Goal: Navigation & Orientation: Find specific page/section

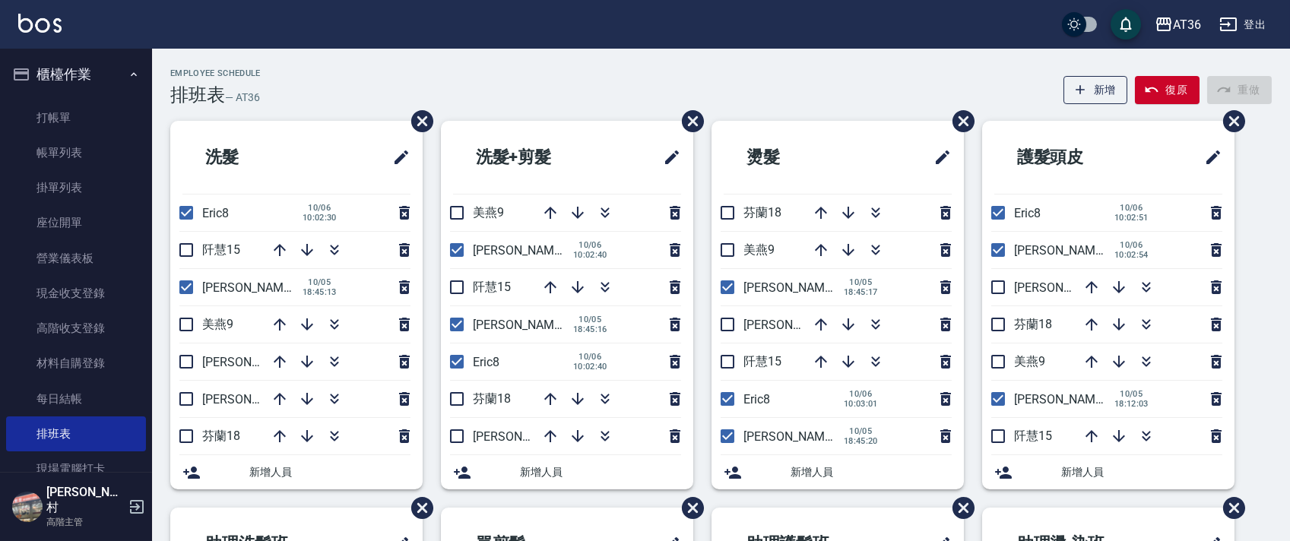
click at [528, 55] on div "Employee Schedule 排班表 — AT36 新增 復原 重做 洗髮 Eric8 [DATE] 10:02:30 [PERSON_NAME]15 …" at bounding box center [721, 475] width 1138 height 852
click at [354, 35] on div "AT36 登出" at bounding box center [645, 24] width 1290 height 49
click at [294, 51] on div "Employee Schedule 排班表 — AT36 新增 復原 重做 洗髮 Eric8 [DATE] 10:02:30 [PERSON_NAME]15 …" at bounding box center [721, 475] width 1138 height 852
click at [483, 76] on div "Employee Schedule 排班表 — AT36 新增 復原 重做" at bounding box center [721, 86] width 1102 height 37
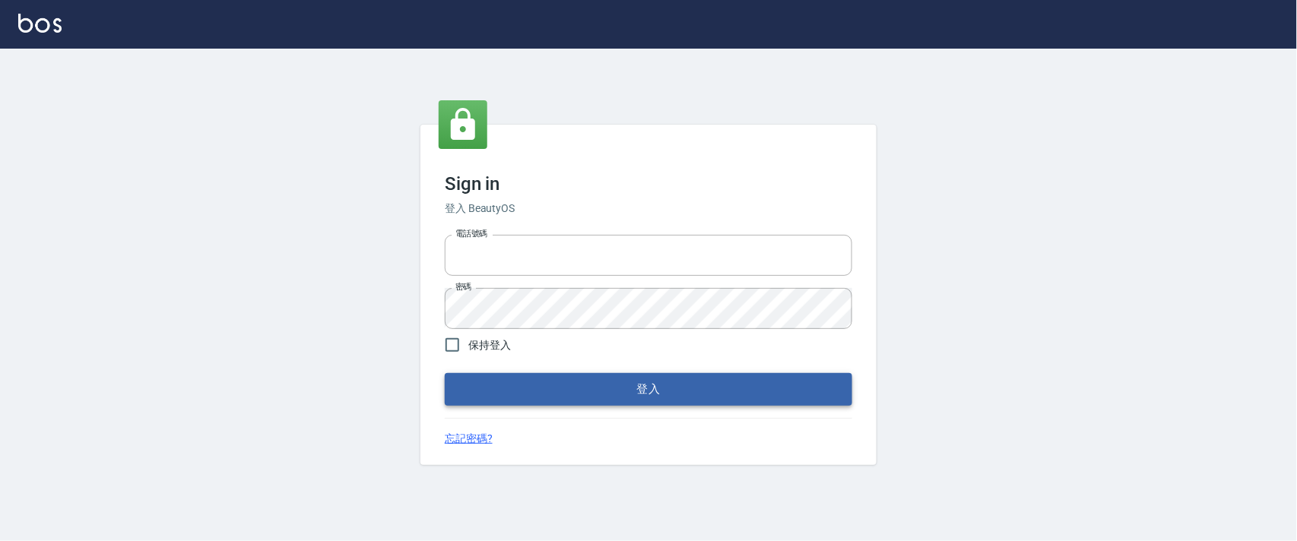
type input "0927987640"
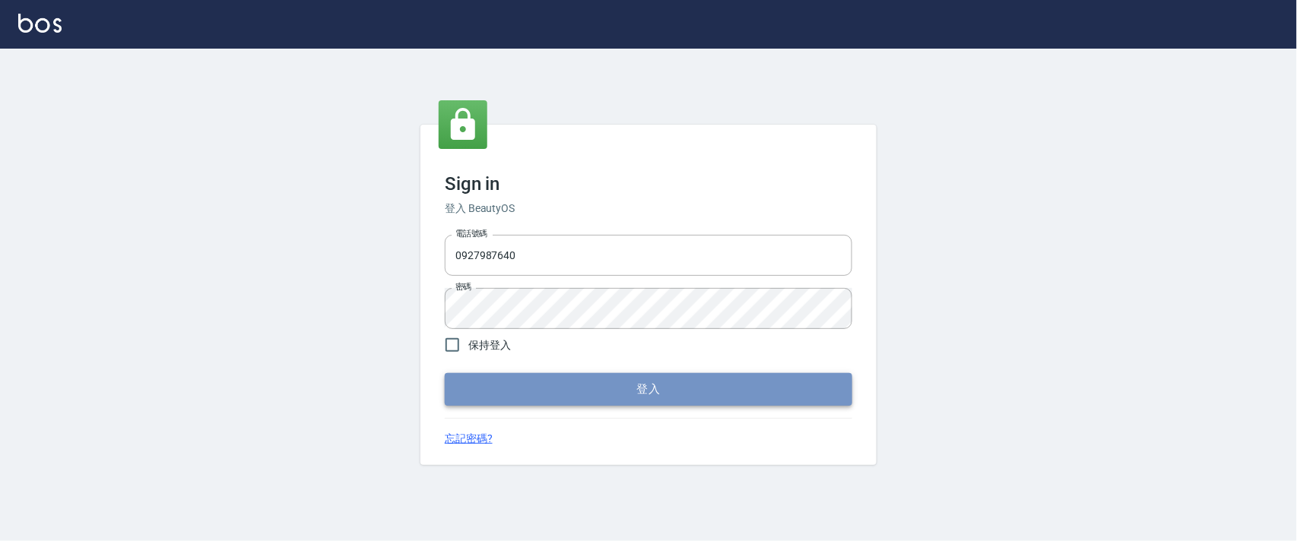
click at [542, 395] on button "登入" at bounding box center [649, 389] width 408 height 32
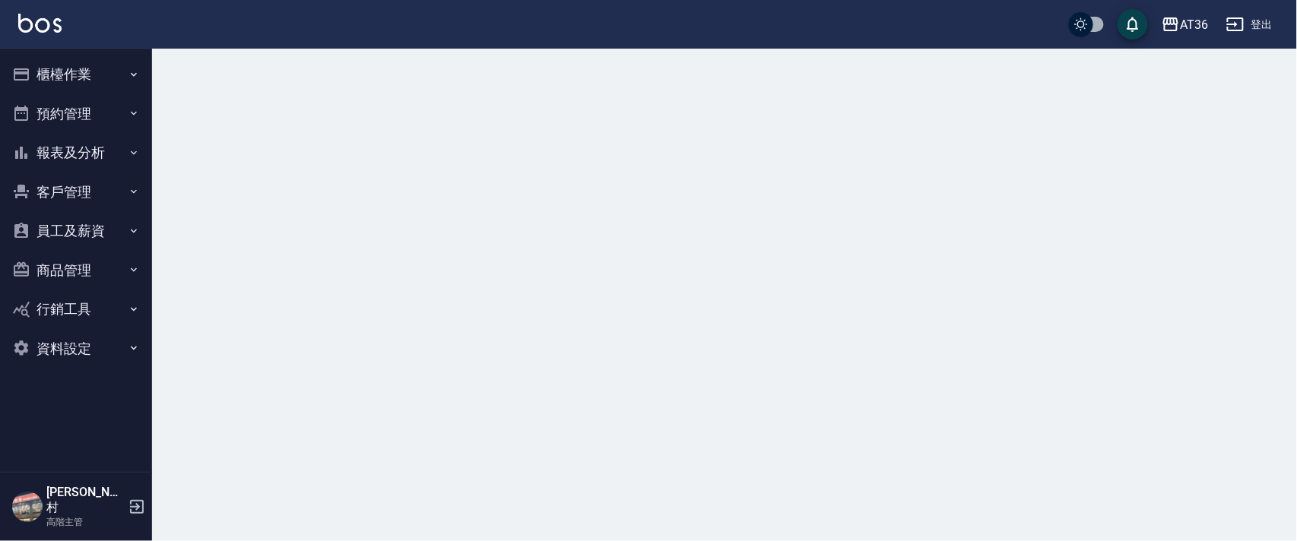
click at [67, 74] on button "櫃檯作業" at bounding box center [76, 75] width 140 height 40
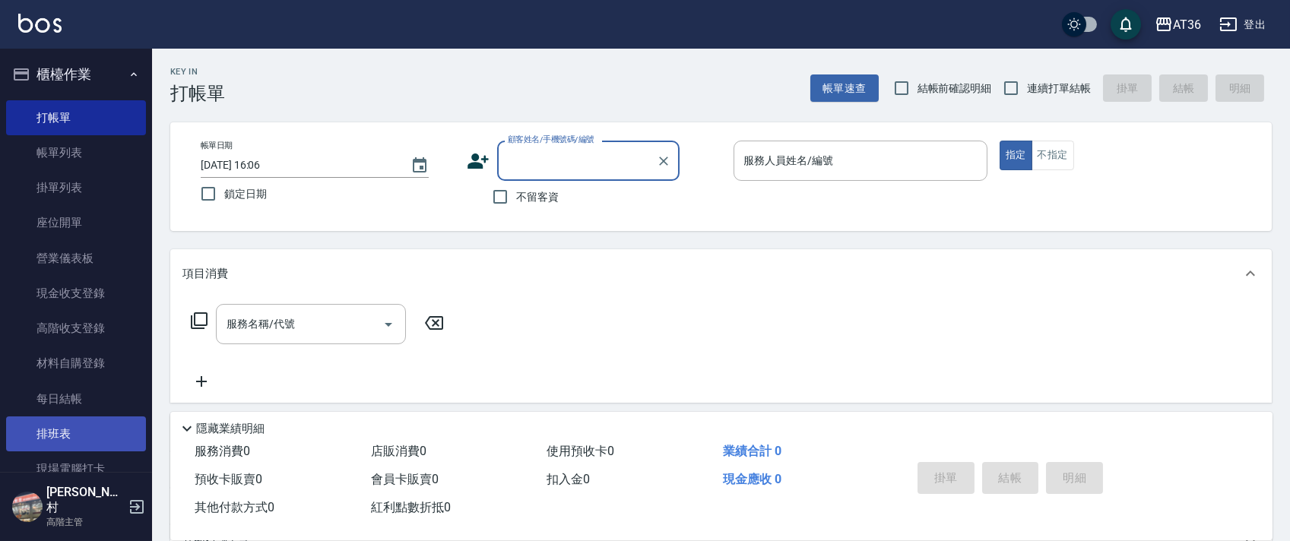
click at [75, 441] on link "排班表" at bounding box center [76, 434] width 140 height 35
